Goal: Information Seeking & Learning: Learn about a topic

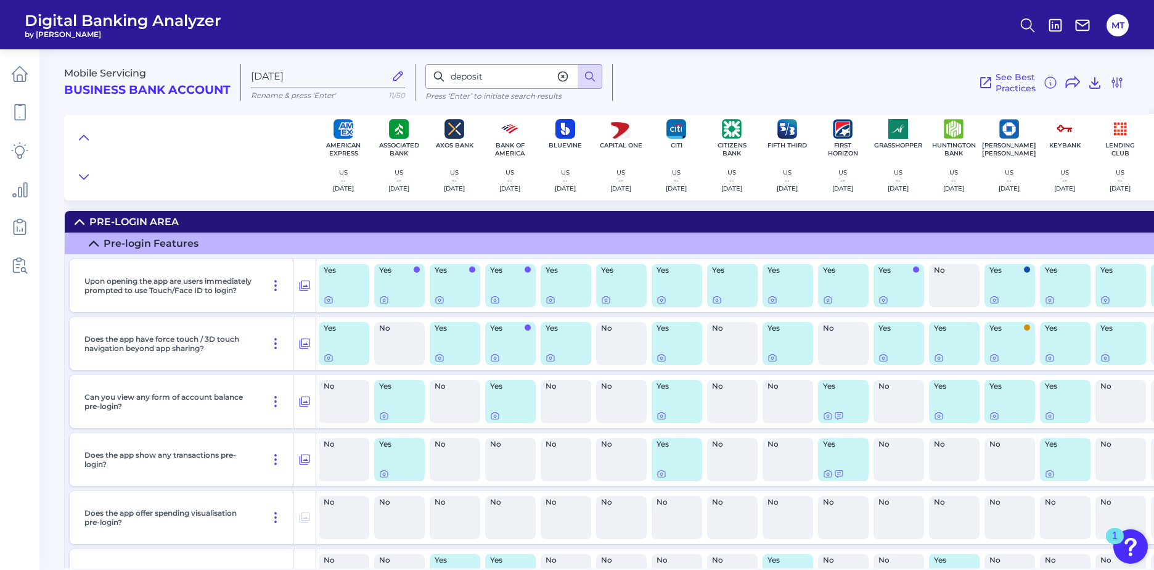
scroll to position [7736, 0]
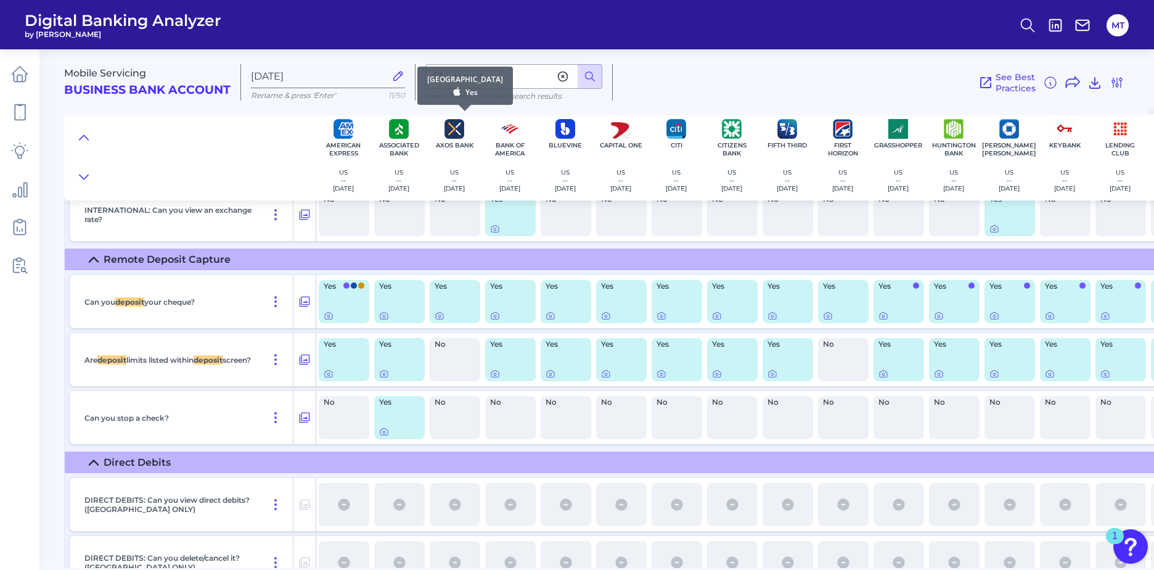
click at [453, 129] on img at bounding box center [455, 129] width 20 height 20
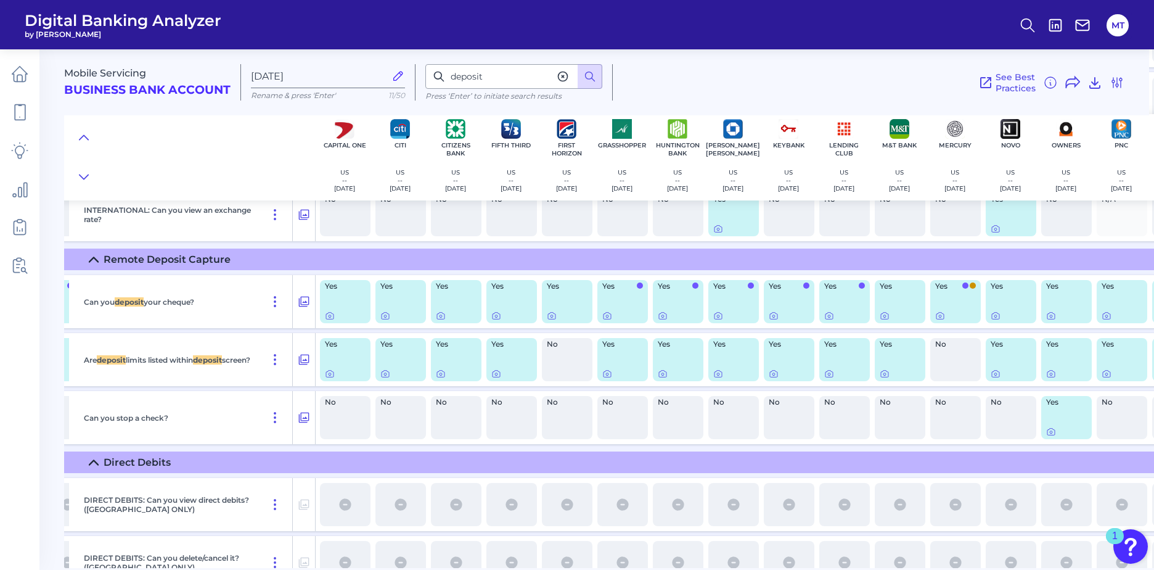
scroll to position [7736, 277]
click at [549, 314] on icon at bounding box center [551, 316] width 10 height 10
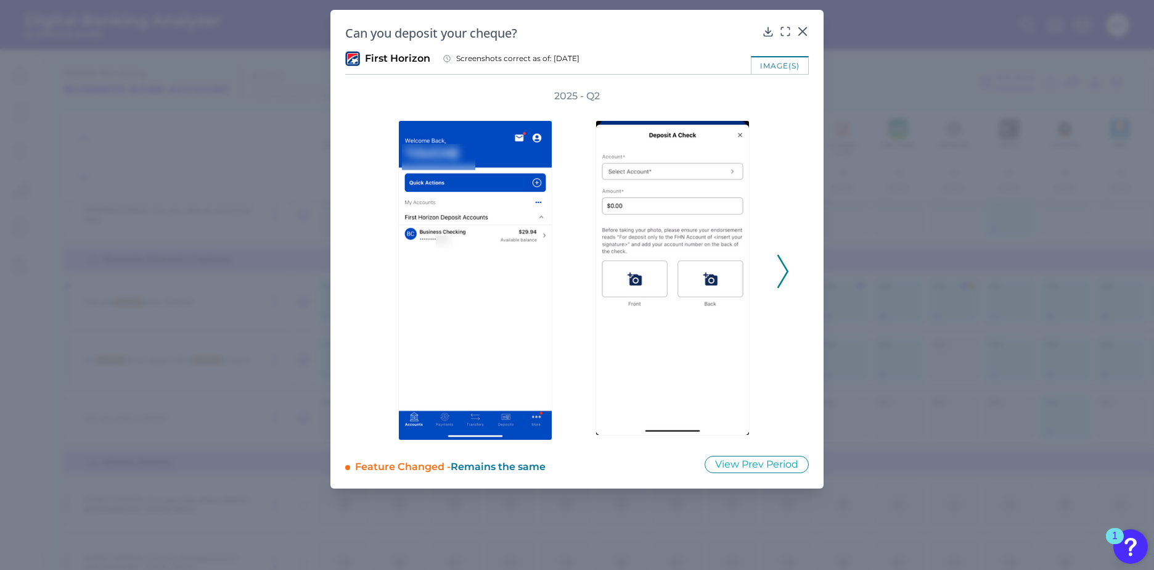
click at [783, 276] on icon at bounding box center [782, 271] width 11 height 33
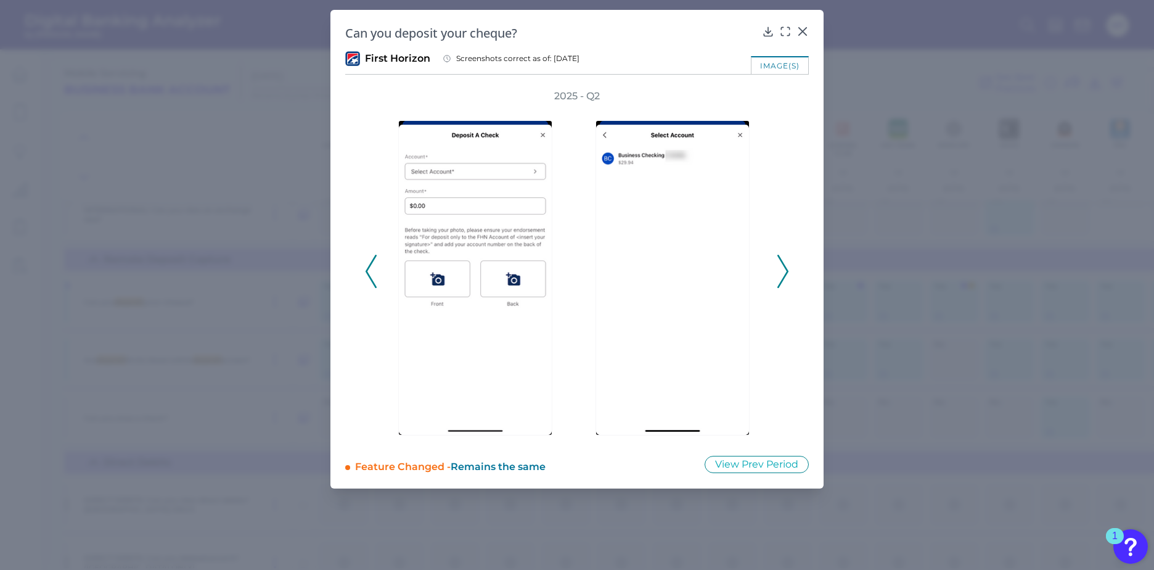
click at [783, 276] on icon at bounding box center [782, 271] width 11 height 33
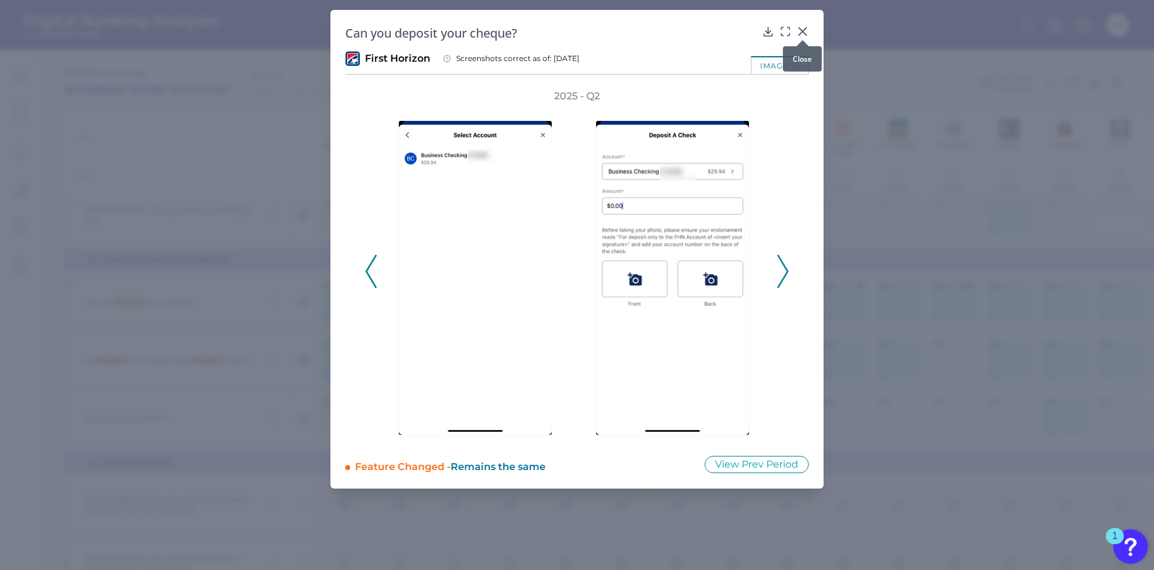
click at [804, 29] on icon at bounding box center [803, 31] width 12 height 12
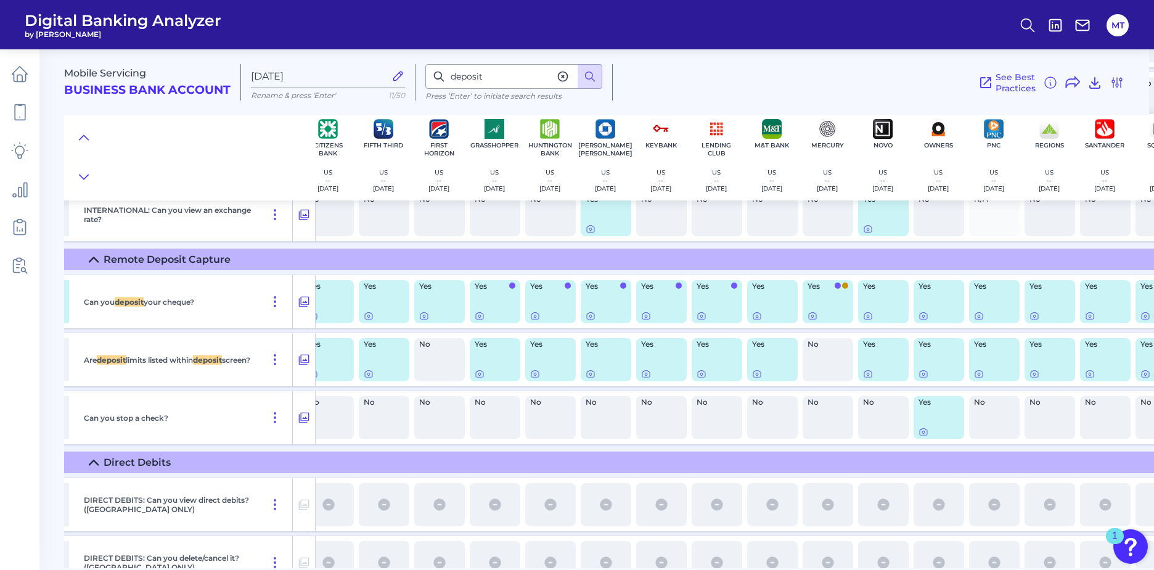
scroll to position [7736, 509]
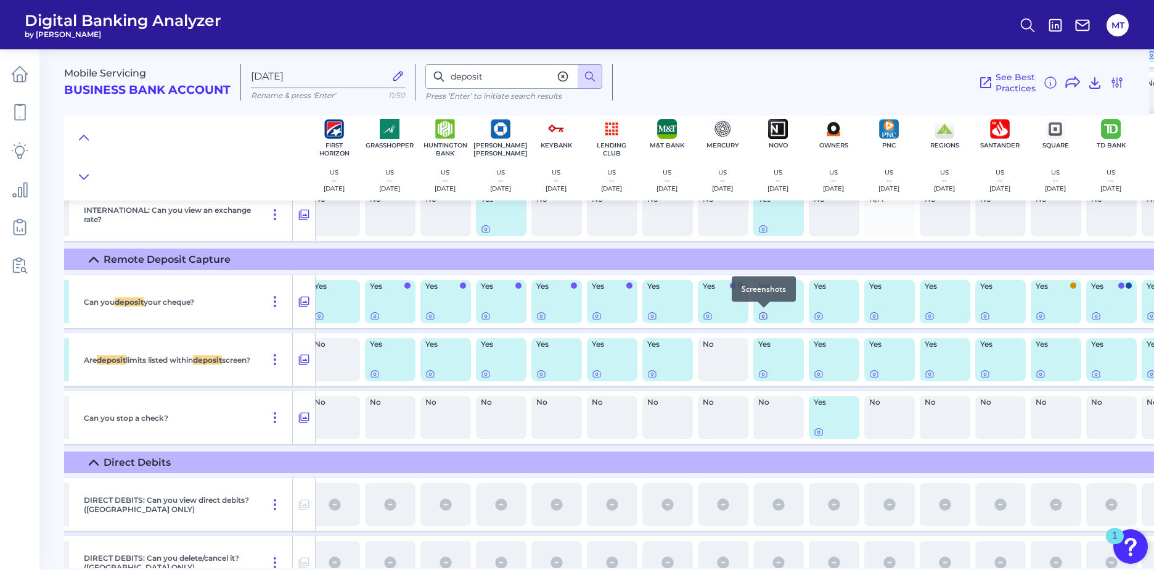
click at [761, 314] on icon at bounding box center [763, 316] width 7 height 7
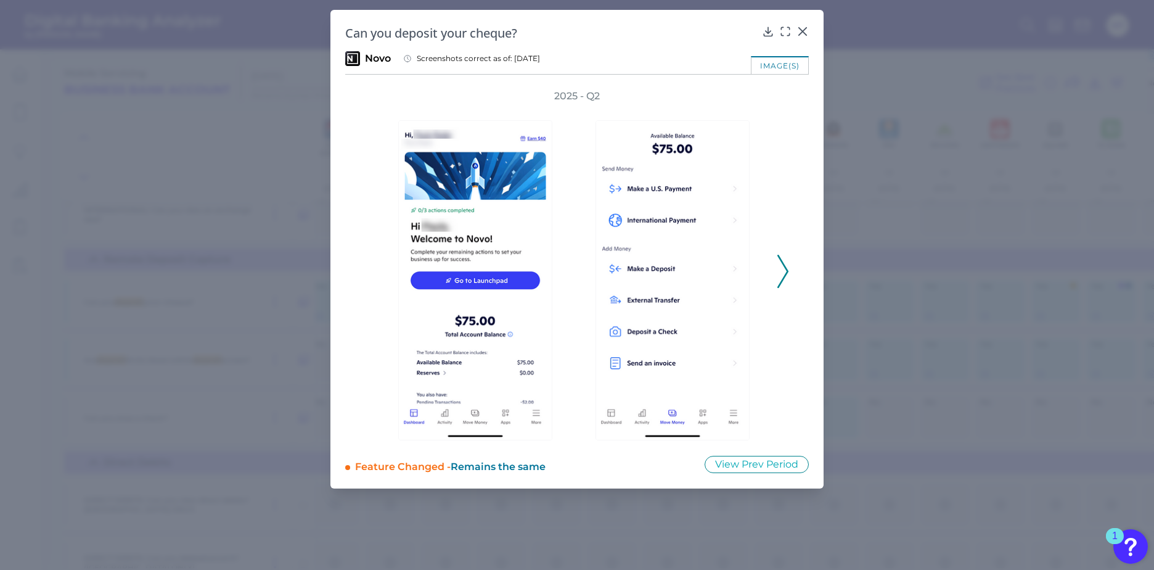
click at [791, 266] on div "2025 - Q2" at bounding box center [577, 264] width 464 height 351
click at [789, 270] on div "2025 - Q2" at bounding box center [577, 264] width 464 height 351
click at [782, 270] on icon at bounding box center [782, 271] width 11 height 33
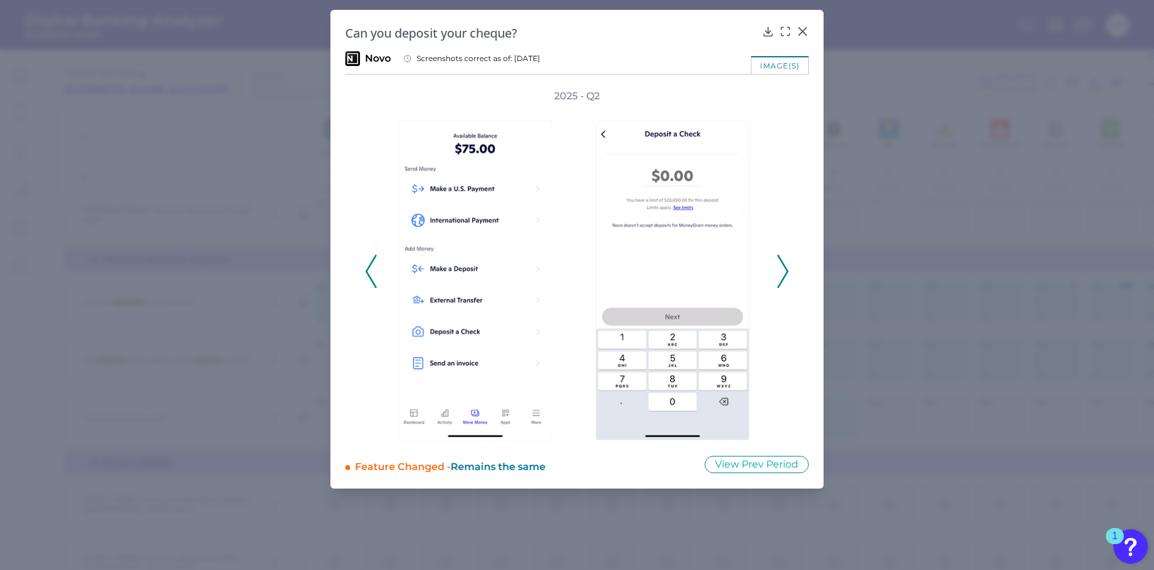
click at [783, 270] on icon at bounding box center [782, 271] width 11 height 33
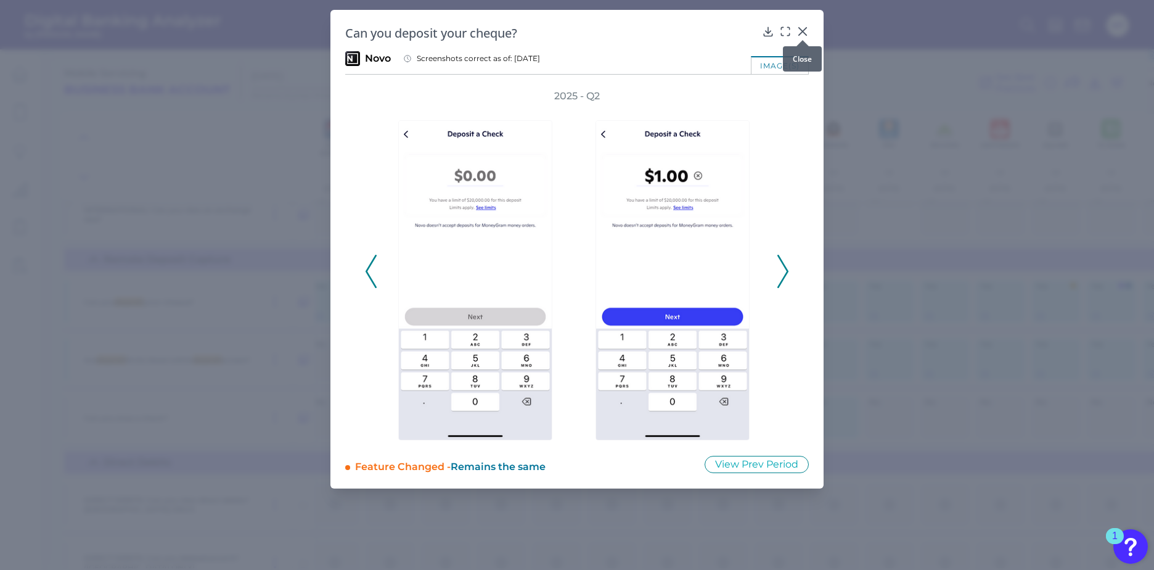
drag, startPoint x: 806, startPoint y: 31, endPoint x: 791, endPoint y: 29, distance: 15.6
click at [806, 31] on icon at bounding box center [803, 31] width 12 height 12
